Goal: Task Accomplishment & Management: Use online tool/utility

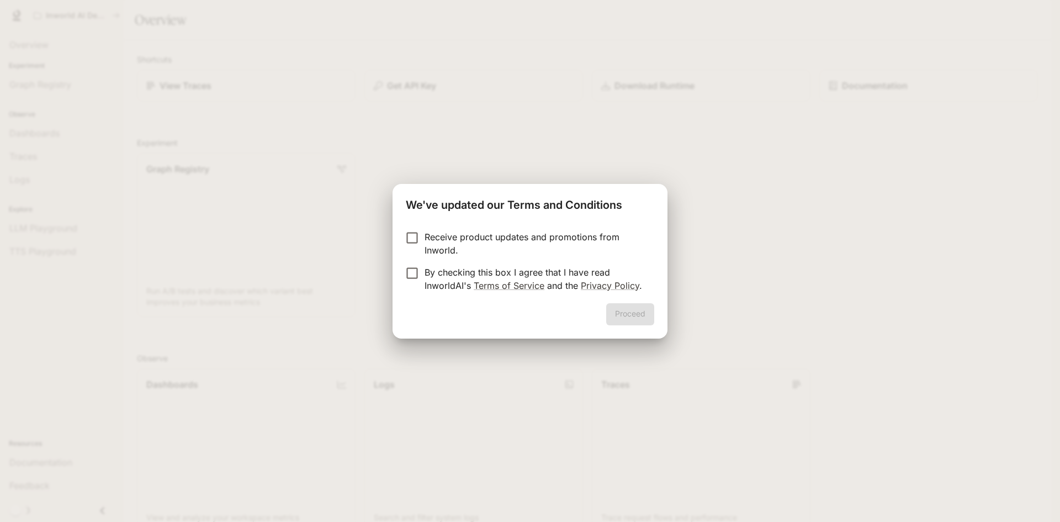
click at [715, 209] on div "We've updated our Terms and Conditions Receive product updates and promotions f…" at bounding box center [530, 261] width 1060 height 522
click at [430, 285] on p "By checking this box I agree that I have read InworldAI's Terms of Service and …" at bounding box center [534, 278] width 221 height 26
click at [611, 316] on button "Proceed" at bounding box center [630, 314] width 48 height 22
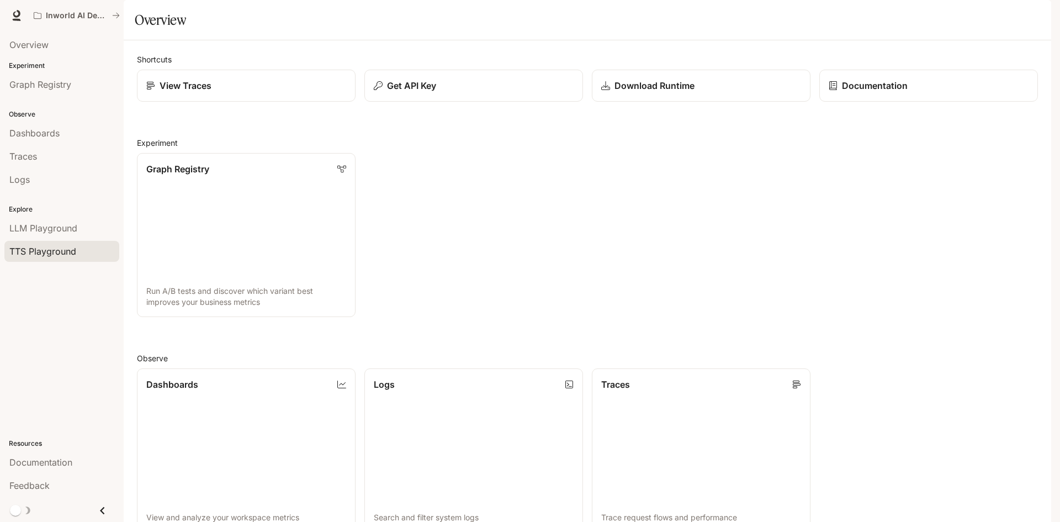
click at [26, 252] on span "TTS Playground" at bounding box center [42, 250] width 67 height 13
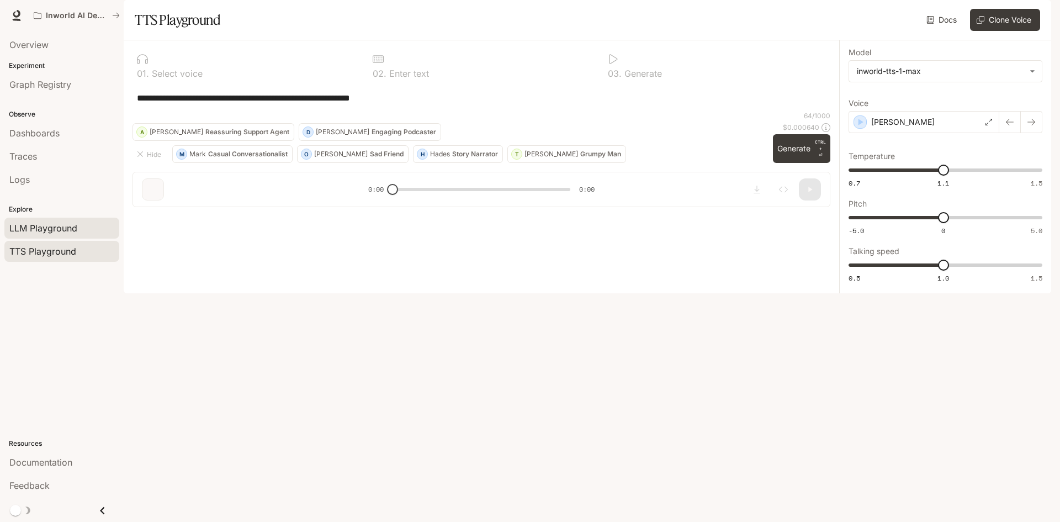
click at [35, 232] on span "LLM Playground" at bounding box center [43, 227] width 68 height 13
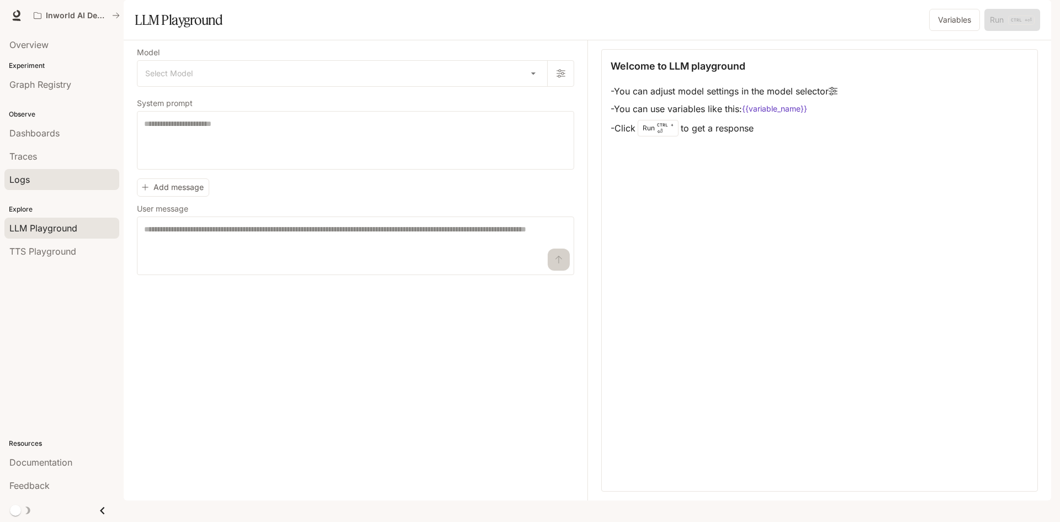
click at [32, 187] on link "Logs" at bounding box center [61, 179] width 115 height 21
